Goal: Find specific page/section: Find specific page/section

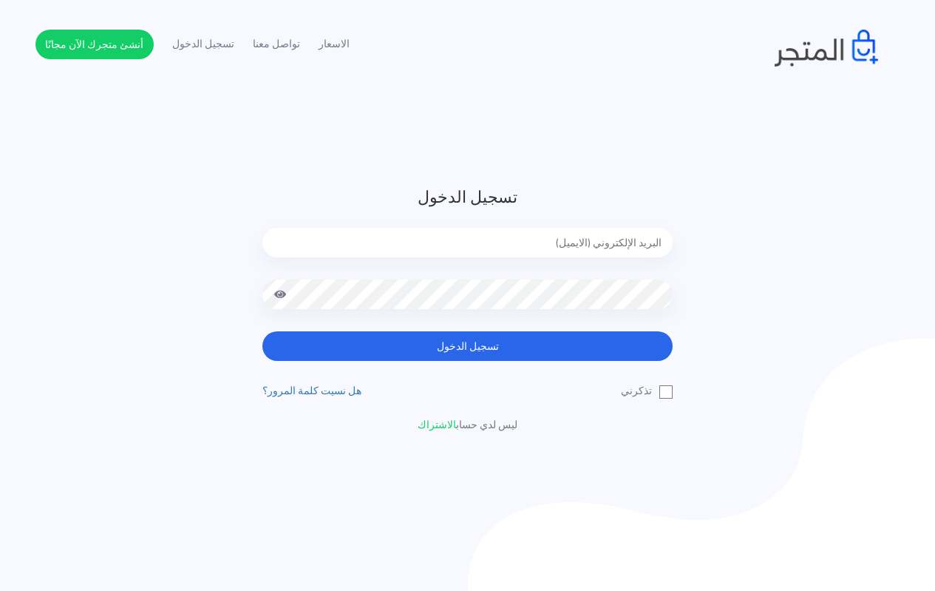
click at [513, 245] on input "email" at bounding box center [467, 243] width 410 height 30
type input "[EMAIL_ADDRESS][DOMAIN_NAME]"
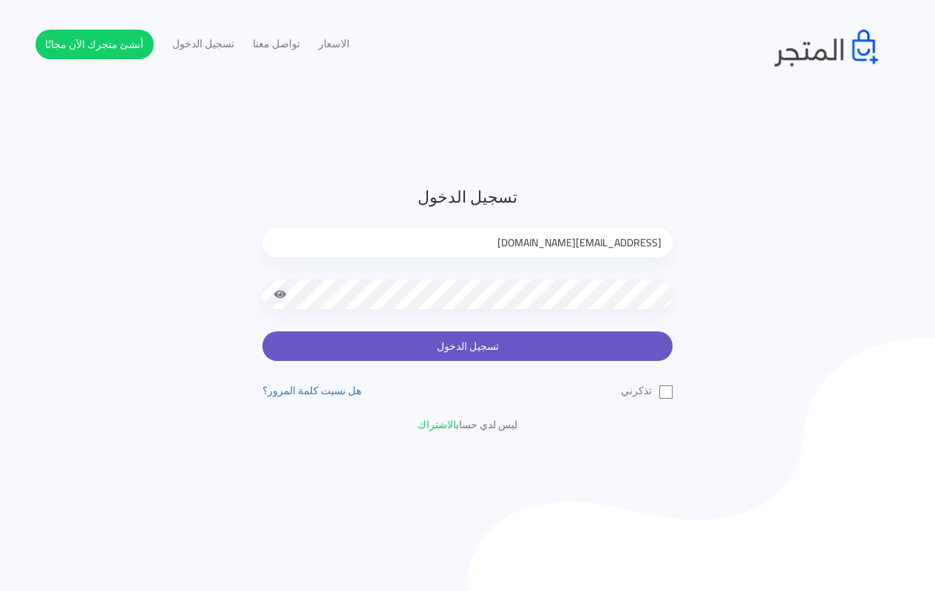
click at [448, 345] on button "تسجيل الدخول" at bounding box center [467, 346] width 410 height 30
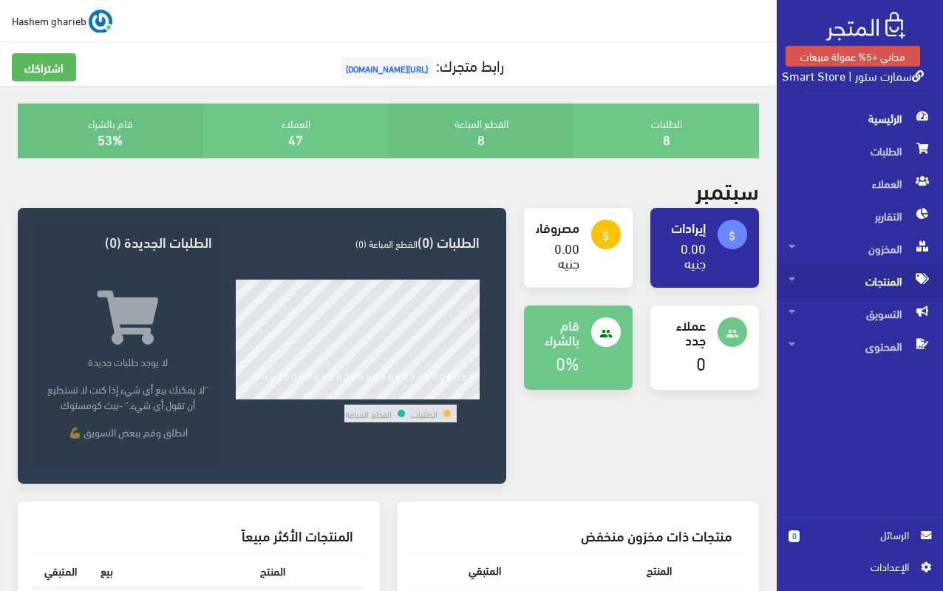
click at [900, 282] on span "المنتجات" at bounding box center [860, 281] width 143 height 33
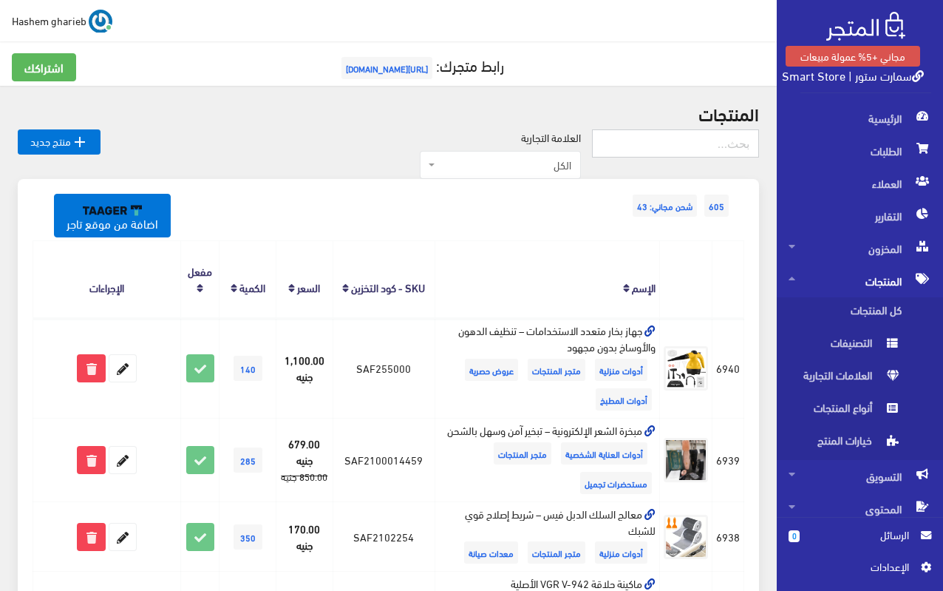
click at [715, 143] on input "text" at bounding box center [675, 143] width 167 height 28
type input "x10"
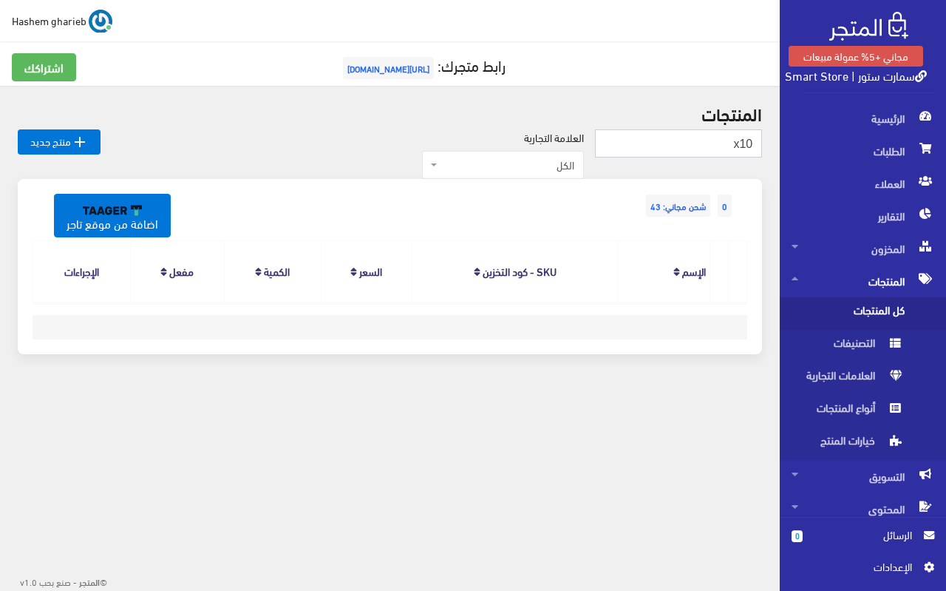
click at [698, 141] on input "x10" at bounding box center [678, 143] width 167 height 28
click at [870, 314] on span "كل المنتجات" at bounding box center [848, 313] width 112 height 33
